Goal: Navigation & Orientation: Find specific page/section

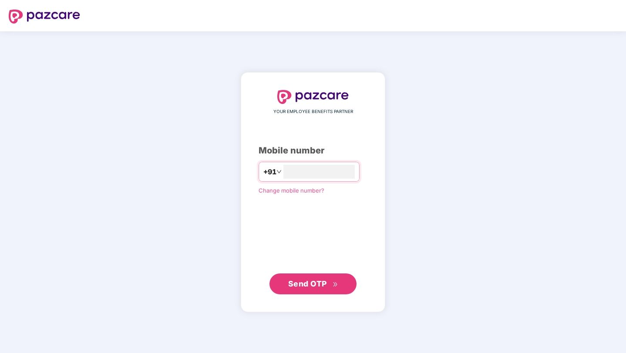
type input "**********"
click at [303, 286] on span "Send OTP" at bounding box center [307, 283] width 39 height 9
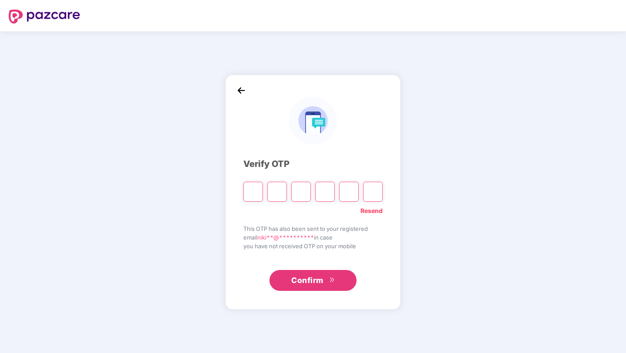
type input "*"
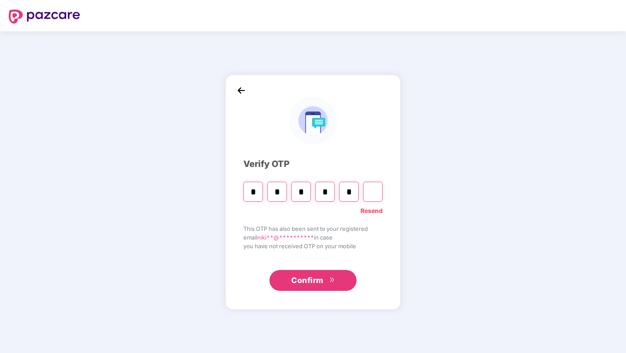
type input "*"
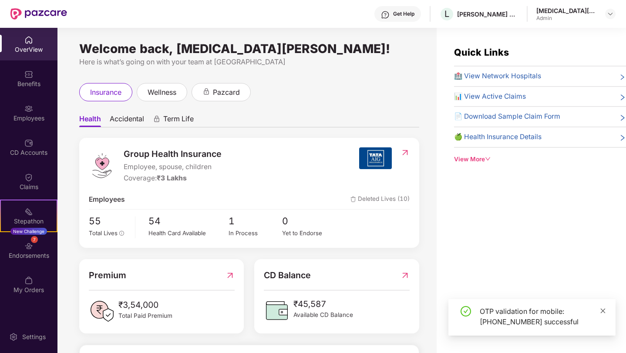
click at [604, 309] on icon "close" at bounding box center [603, 311] width 6 height 6
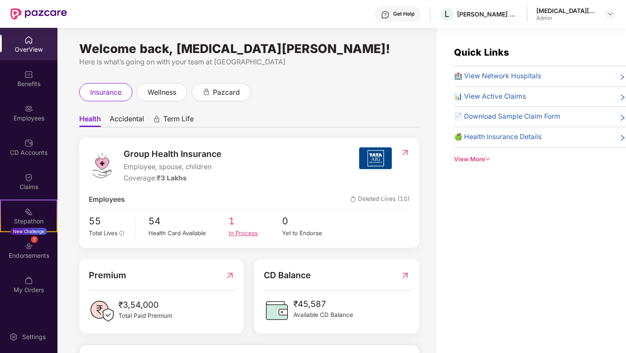
click at [233, 223] on span "1" at bounding box center [256, 221] width 54 height 14
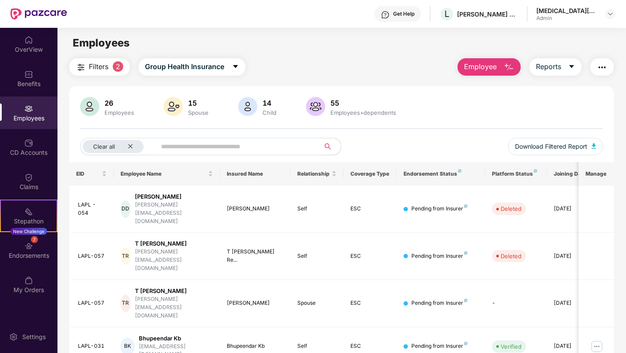
click at [37, 117] on div "Employees" at bounding box center [28, 118] width 57 height 9
click at [35, 113] on div "Employees" at bounding box center [28, 113] width 57 height 33
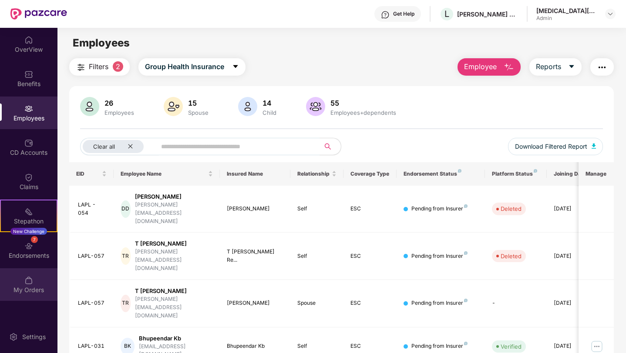
click at [28, 276] on img at bounding box center [28, 280] width 9 height 9
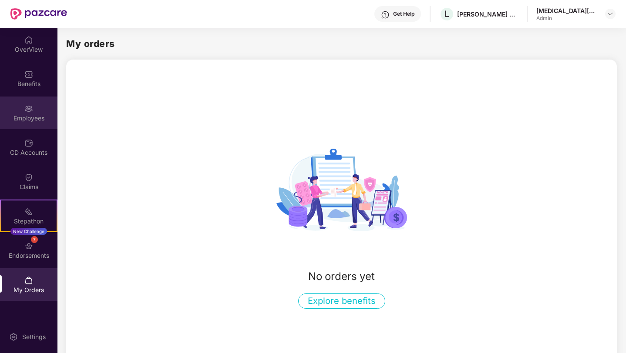
click at [27, 118] on div "Employees" at bounding box center [28, 118] width 57 height 9
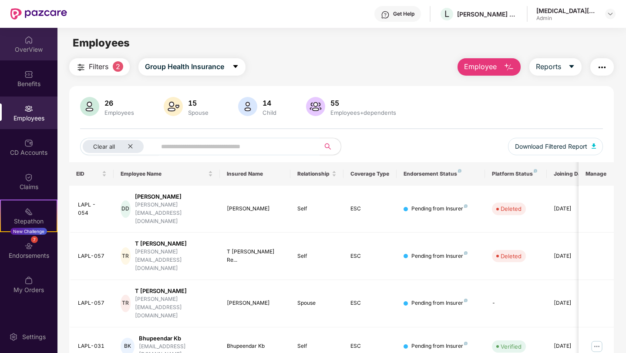
click at [33, 50] on div "OverView" at bounding box center [28, 49] width 57 height 9
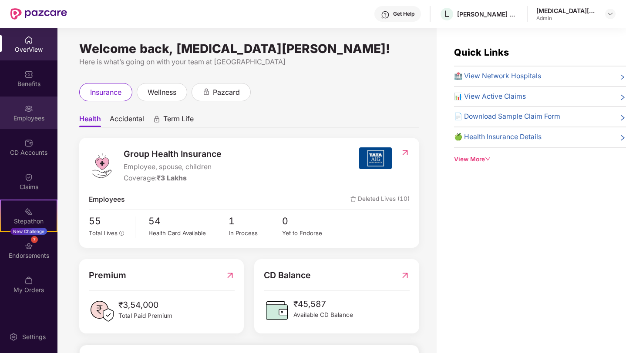
click at [32, 115] on div "Employees" at bounding box center [28, 118] width 57 height 9
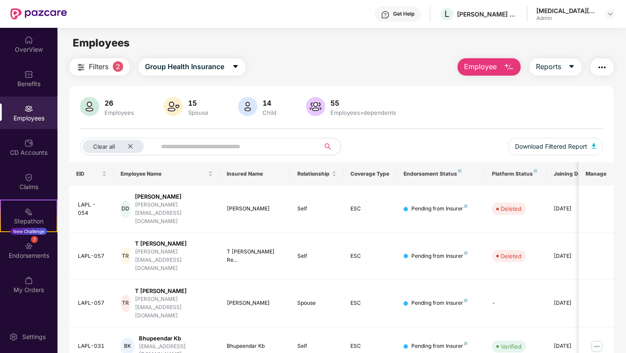
click at [123, 101] on div "26" at bounding box center [119, 103] width 33 height 9
click at [105, 113] on div "Employees" at bounding box center [119, 112] width 33 height 7
click at [113, 103] on div "26" at bounding box center [119, 103] width 33 height 9
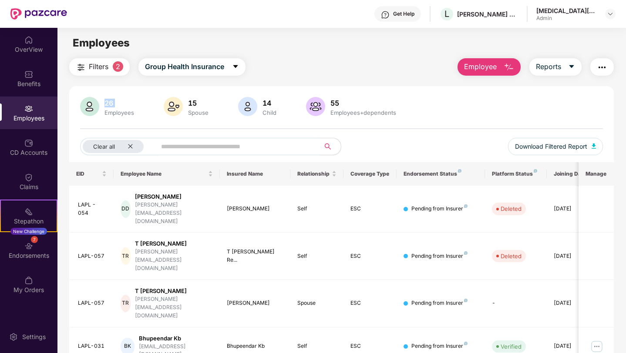
click at [476, 68] on span "Employee" at bounding box center [480, 66] width 33 height 11
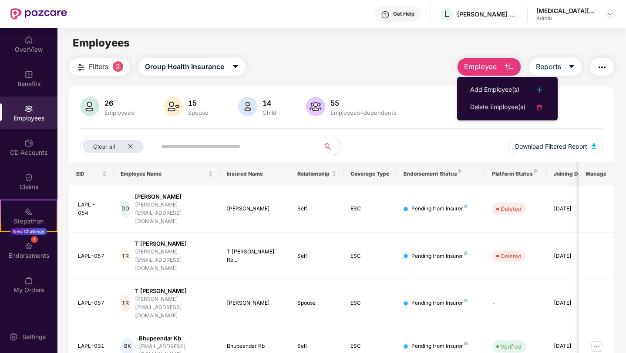
click at [411, 73] on div "Filters 2 Group Health Insurance Employee Reports" at bounding box center [341, 66] width 545 height 17
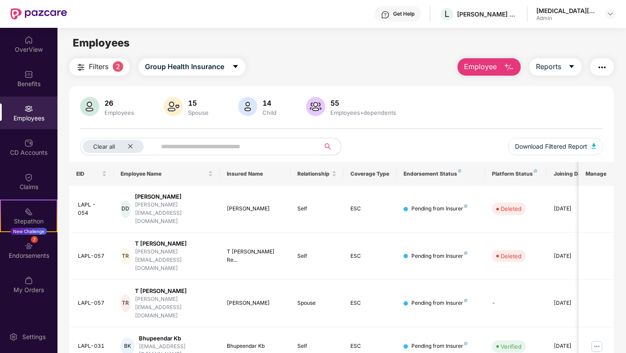
click at [118, 69] on span "2" at bounding box center [118, 66] width 10 height 10
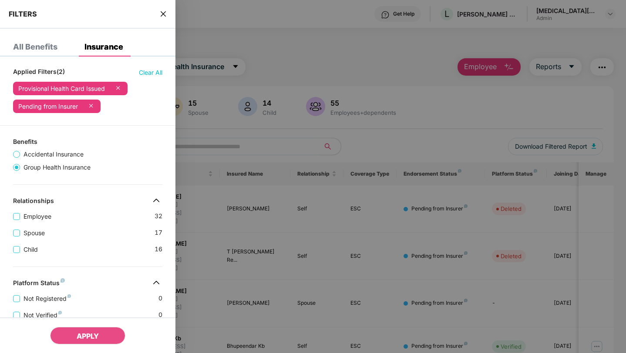
click at [163, 16] on icon "close" at bounding box center [163, 13] width 7 height 7
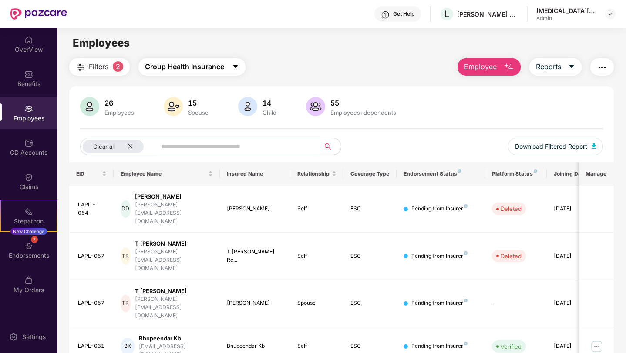
click at [186, 65] on span "Group Health Insurance" at bounding box center [184, 66] width 79 height 11
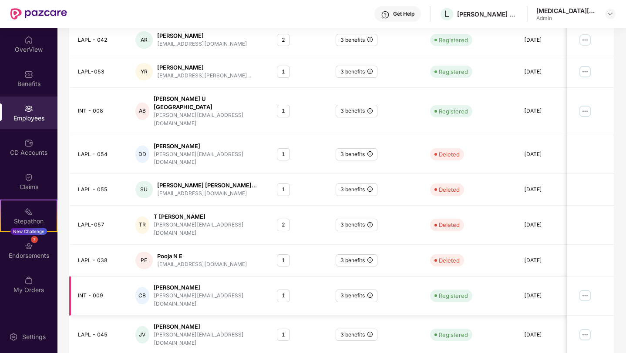
scroll to position [182, 0]
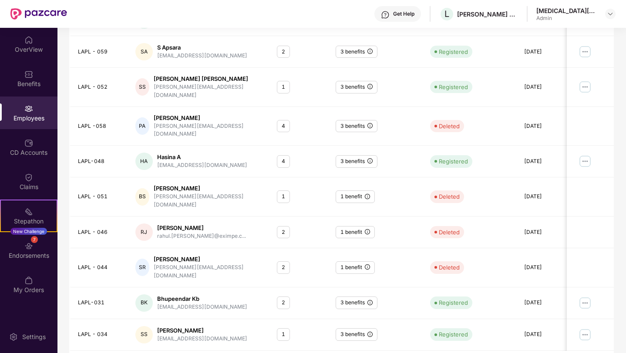
click at [32, 112] on img at bounding box center [28, 108] width 9 height 9
click at [612, 13] on img at bounding box center [610, 13] width 7 height 7
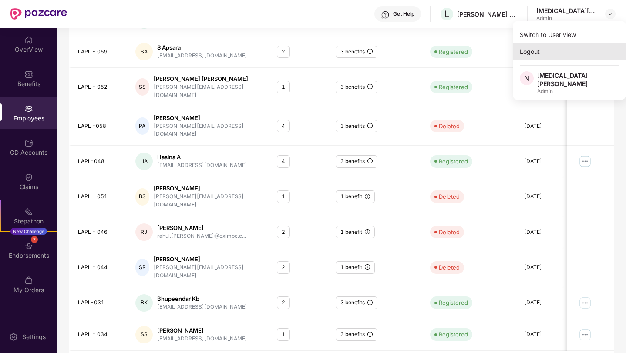
click at [531, 59] on div "Logout" at bounding box center [569, 51] width 113 height 17
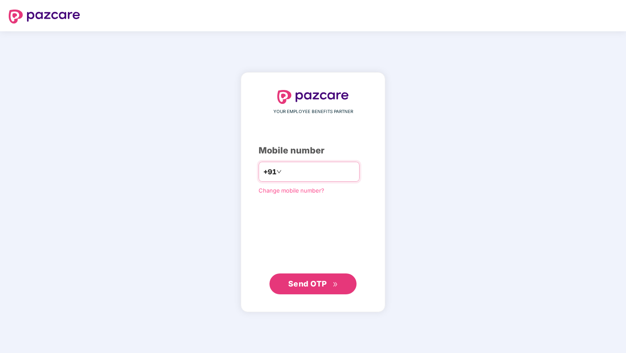
type input "**********"
click at [305, 285] on span "Send OTP" at bounding box center [307, 283] width 39 height 9
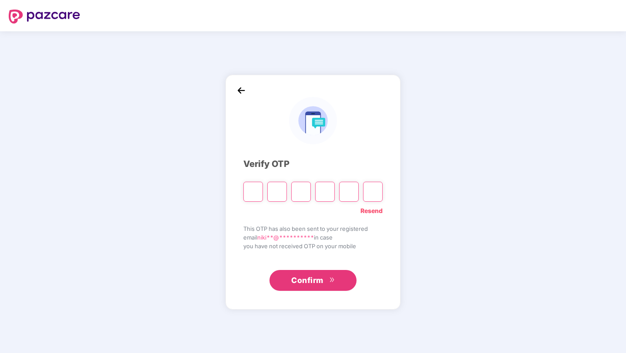
type input "*"
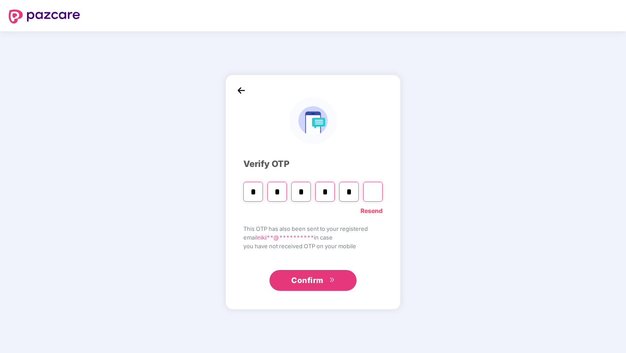
type input "*"
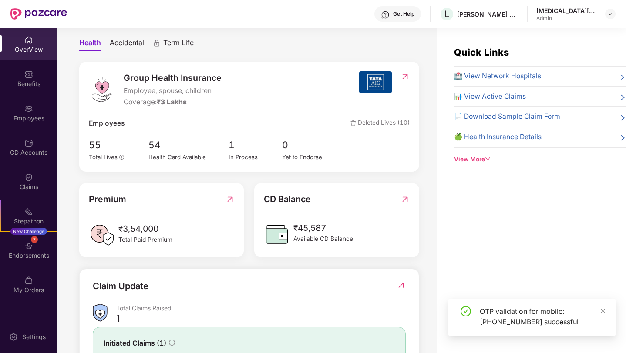
scroll to position [76, 0]
click at [23, 118] on div "Employees" at bounding box center [28, 118] width 57 height 9
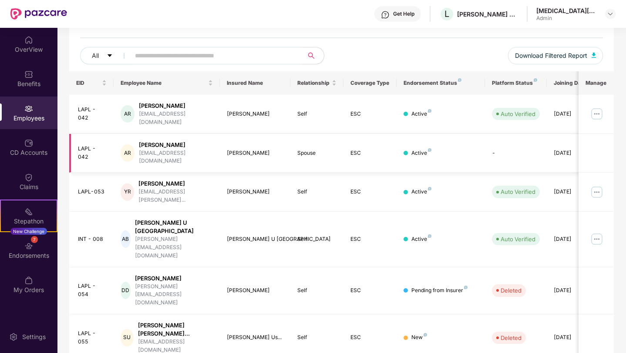
scroll to position [189, 0]
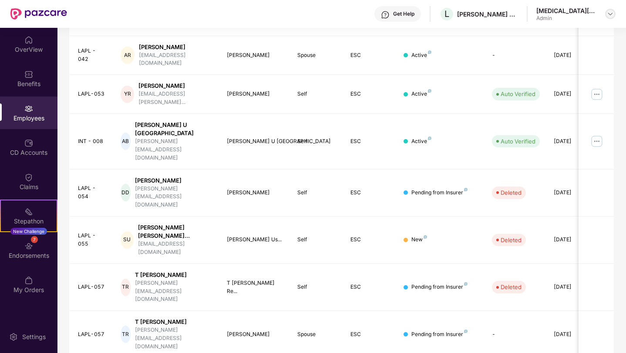
click at [611, 13] on img at bounding box center [610, 13] width 7 height 7
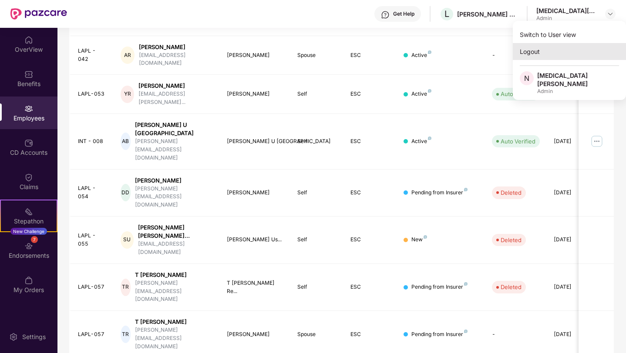
click at [538, 52] on div "Logout" at bounding box center [569, 51] width 113 height 17
